Goal: Task Accomplishment & Management: Use online tool/utility

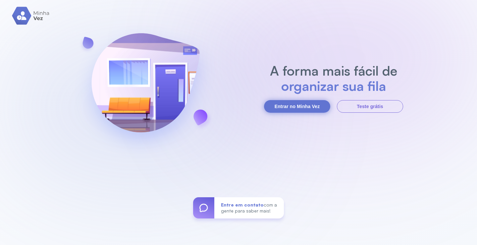
click at [298, 105] on button "Entrar no Minha Vez" at bounding box center [297, 106] width 66 height 13
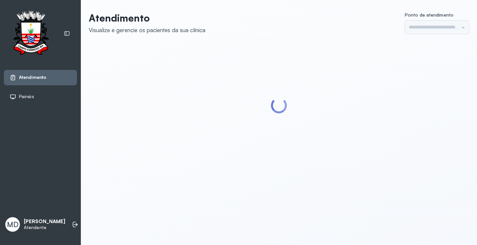
type input "*********"
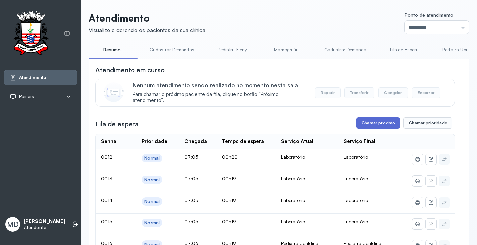
click at [377, 125] on button "Chamar próximo" at bounding box center [378, 122] width 44 height 11
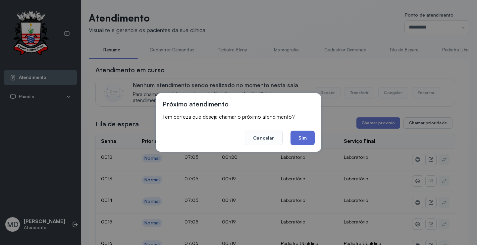
click at [297, 136] on button "Sim" at bounding box center [302, 137] width 24 height 15
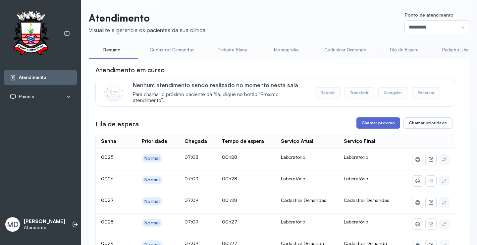
click at [388, 123] on button "Chamar próximo" at bounding box center [378, 122] width 44 height 11
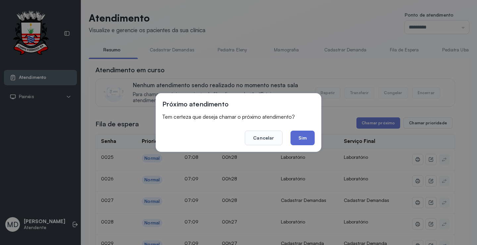
click at [304, 135] on button "Sim" at bounding box center [302, 137] width 24 height 15
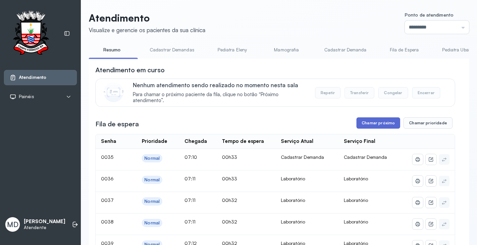
click at [372, 120] on button "Chamar próximo" at bounding box center [378, 122] width 44 height 11
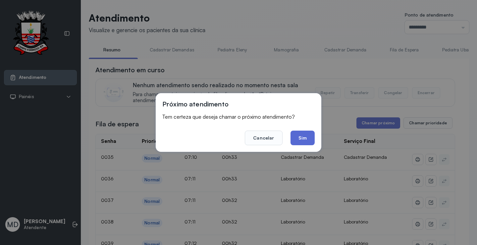
click at [295, 137] on button "Sim" at bounding box center [302, 137] width 24 height 15
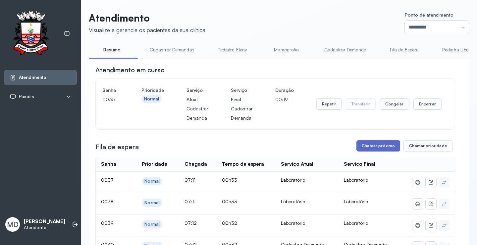
click at [381, 146] on button "Chamar próximo" at bounding box center [378, 145] width 44 height 11
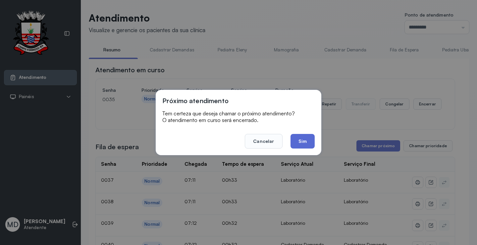
click at [303, 139] on button "Sim" at bounding box center [302, 141] width 24 height 15
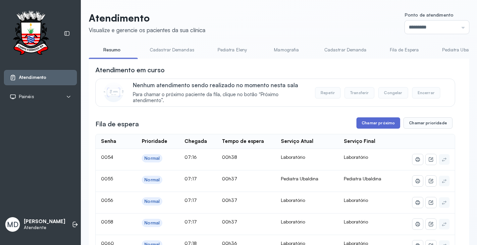
click at [390, 127] on button "Chamar próximo" at bounding box center [378, 122] width 44 height 11
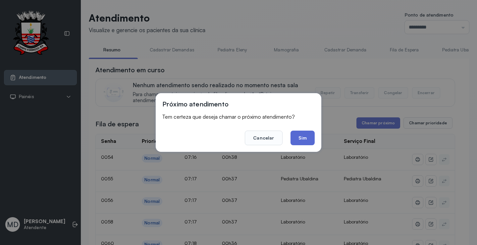
click at [303, 140] on button "Sim" at bounding box center [302, 137] width 24 height 15
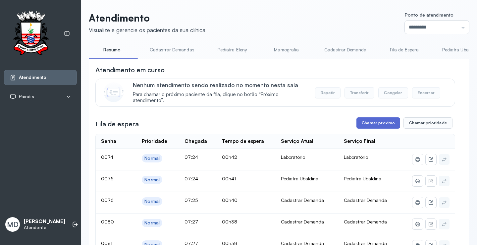
click at [381, 124] on button "Chamar próximo" at bounding box center [378, 122] width 44 height 11
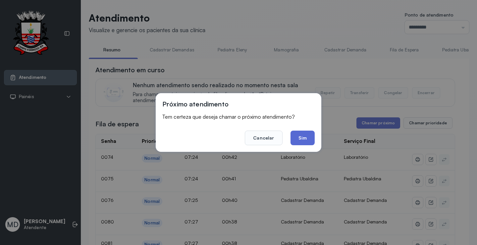
click at [299, 137] on button "Sim" at bounding box center [302, 137] width 24 height 15
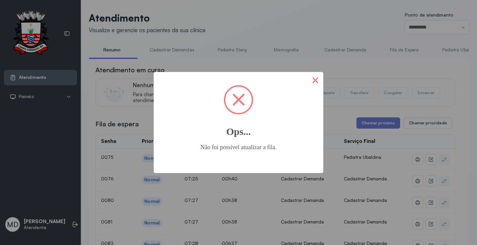
click at [316, 79] on button "×" at bounding box center [315, 80] width 16 height 16
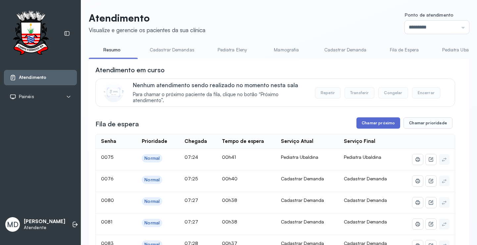
click at [379, 122] on button "Chamar próximo" at bounding box center [378, 122] width 44 height 11
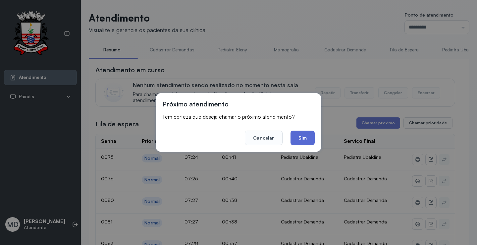
click at [306, 140] on button "Sim" at bounding box center [302, 137] width 24 height 15
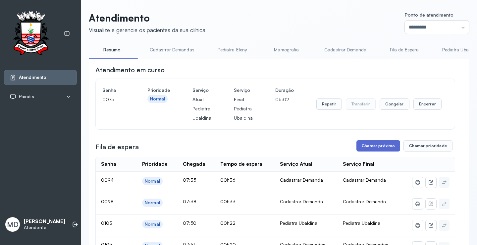
click at [375, 146] on button "Chamar próximo" at bounding box center [378, 145] width 44 height 11
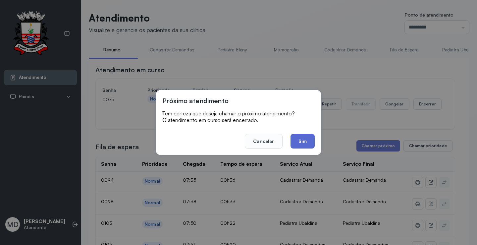
click at [301, 141] on button "Sim" at bounding box center [302, 141] width 24 height 15
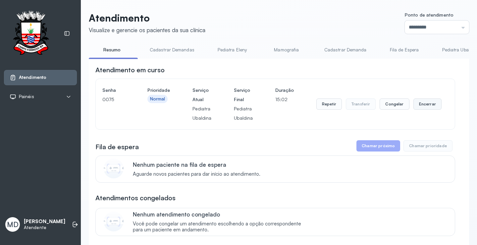
click at [420, 101] on button "Encerrar" at bounding box center [427, 103] width 28 height 11
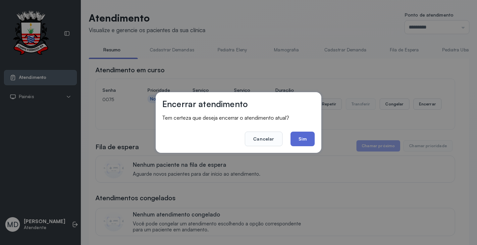
click at [300, 138] on button "Sim" at bounding box center [302, 138] width 24 height 15
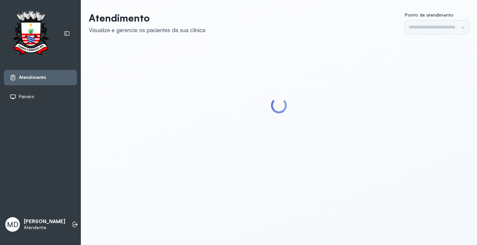
type input "*********"
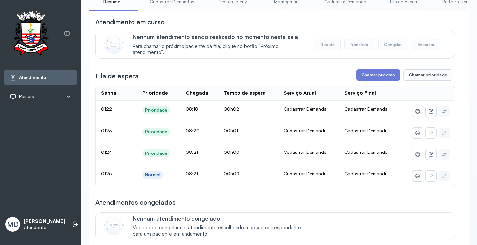
scroll to position [33, 0]
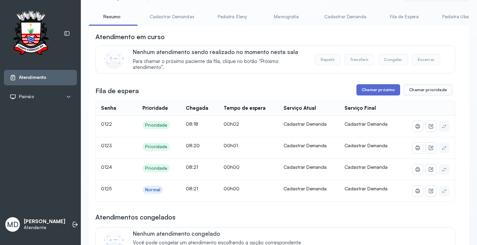
click at [366, 88] on button "Chamar próximo" at bounding box center [378, 89] width 44 height 11
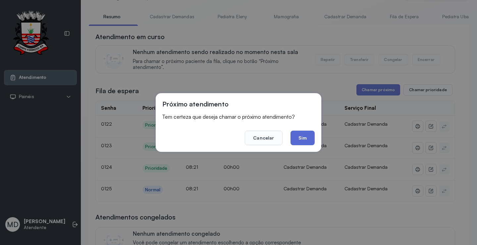
click at [299, 136] on button "Sim" at bounding box center [302, 137] width 24 height 15
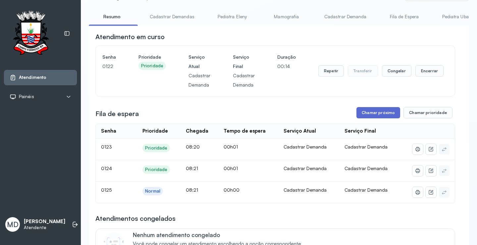
click at [378, 115] on button "Chamar próximo" at bounding box center [378, 112] width 44 height 11
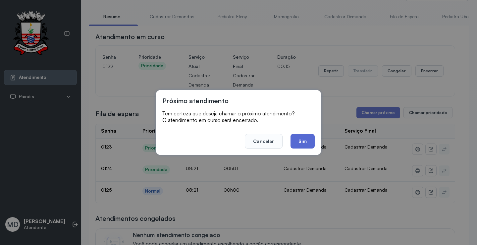
click at [303, 143] on button "Sim" at bounding box center [302, 141] width 24 height 15
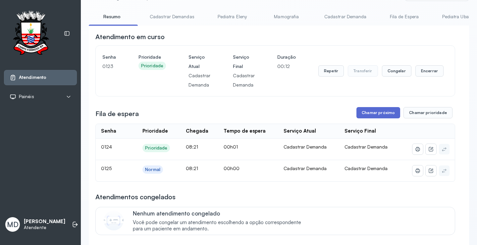
click at [376, 115] on button "Chamar próximo" at bounding box center [378, 112] width 44 height 11
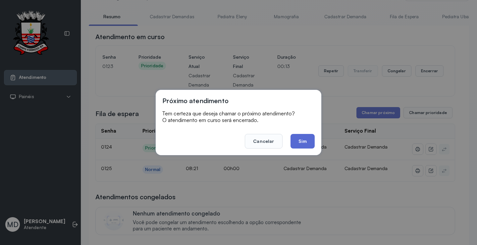
click at [305, 137] on button "Sim" at bounding box center [302, 141] width 24 height 15
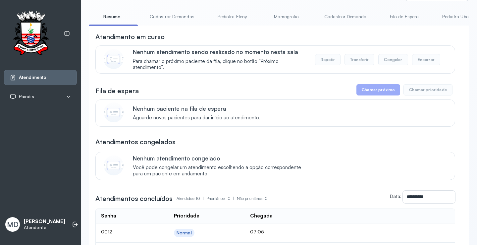
click at [373, 92] on button "Chamar próximo" at bounding box center [378, 89] width 44 height 11
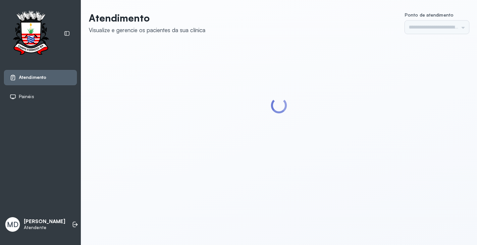
type input "*********"
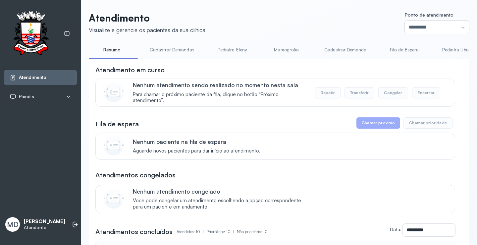
click at [380, 122] on button "Chamar próximo" at bounding box center [378, 122] width 44 height 11
click at [379, 125] on button "Chamar próximo" at bounding box center [378, 122] width 44 height 11
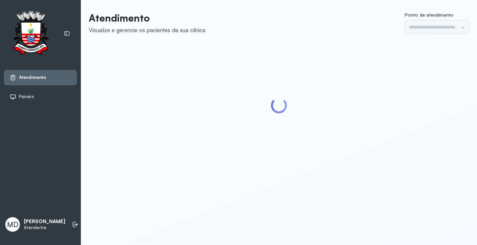
type input "*********"
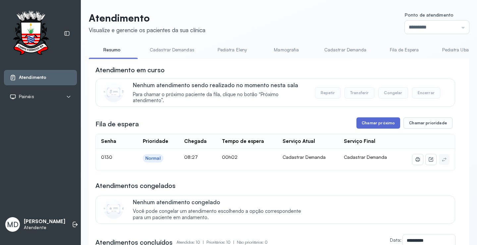
click at [375, 122] on button "Chamar próximo" at bounding box center [378, 122] width 44 height 11
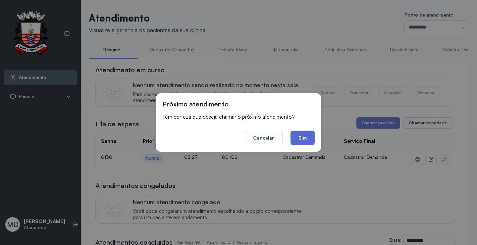
click at [299, 137] on button "Sim" at bounding box center [302, 137] width 24 height 15
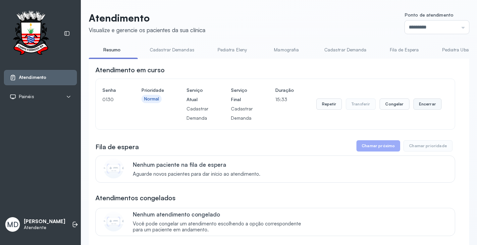
click at [426, 105] on button "Encerrar" at bounding box center [427, 103] width 28 height 11
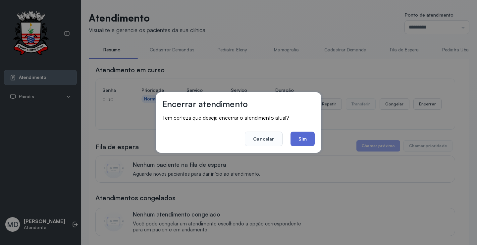
click at [297, 138] on button "Sim" at bounding box center [302, 138] width 24 height 15
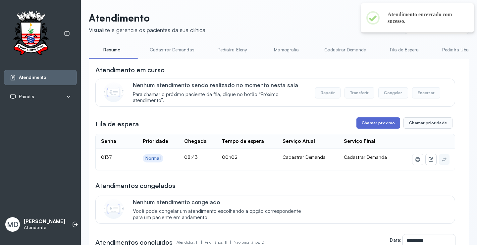
click at [384, 126] on button "Chamar próximo" at bounding box center [378, 122] width 44 height 11
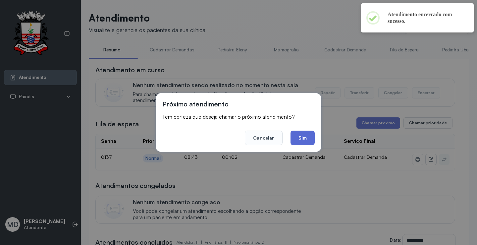
click at [302, 134] on button "Sim" at bounding box center [302, 137] width 24 height 15
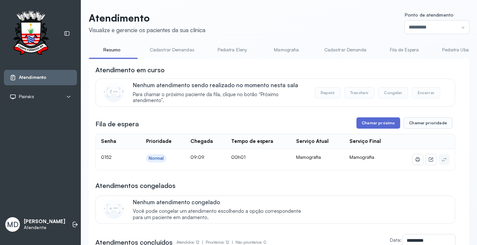
click at [369, 120] on button "Chamar próximo" at bounding box center [378, 122] width 44 height 11
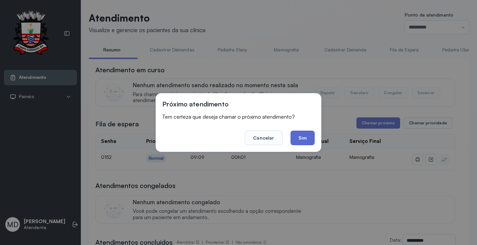
click at [296, 138] on button "Sim" at bounding box center [302, 137] width 24 height 15
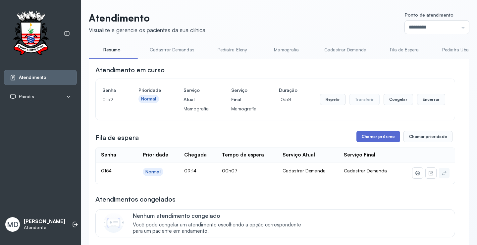
click at [390, 139] on button "Chamar próximo" at bounding box center [378, 136] width 44 height 11
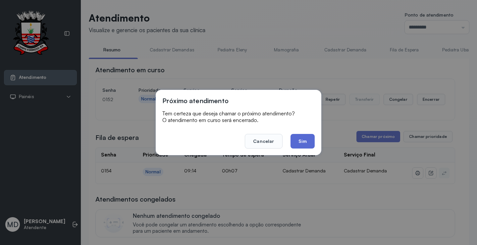
click at [308, 138] on button "Sim" at bounding box center [302, 141] width 24 height 15
